Goal: Task Accomplishment & Management: Use online tool/utility

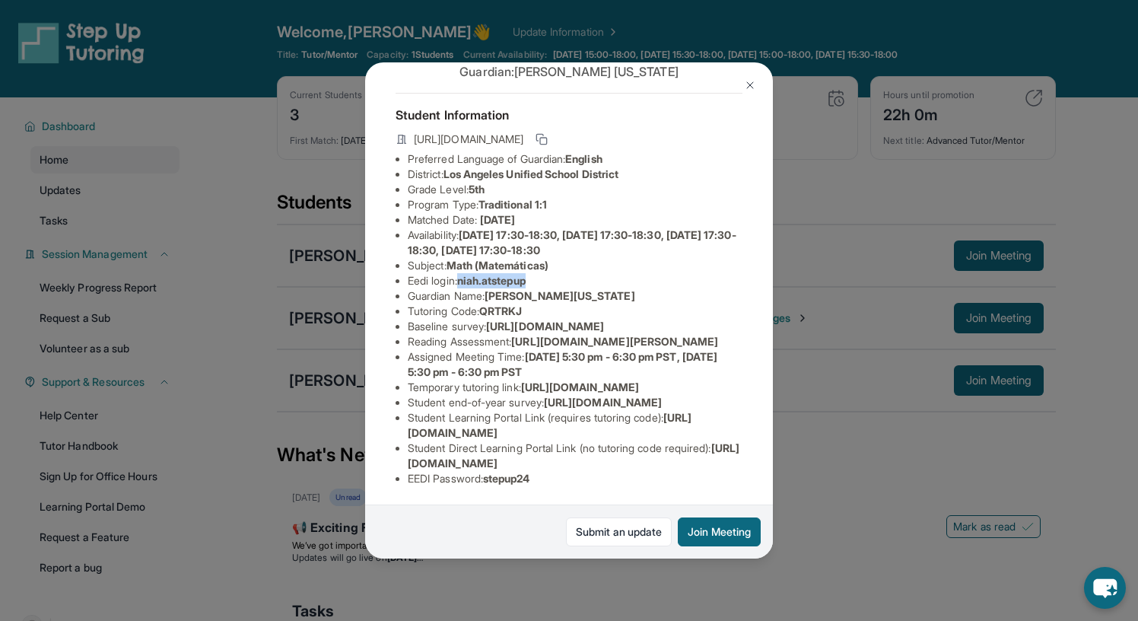
scroll to position [142, 0]
drag, startPoint x: 523, startPoint y: 296, endPoint x: 544, endPoint y: 315, distance: 28.6
click at [544, 334] on li "Reading Assessment : https://sqcb3vat.paperform.co/?id=2024-s6852&name=Nia%20Ha…" at bounding box center [575, 341] width 335 height 15
copy span "https://sqcb3vat.paperform.co/?id=2024-"
click at [223, 134] on div "Nia Hamilton Guardian: Sheela Washington Student Information https://student-po…" at bounding box center [569, 310] width 1138 height 621
